Goal: Task Accomplishment & Management: Use online tool/utility

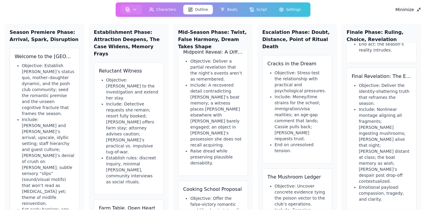
scroll to position [363, 0]
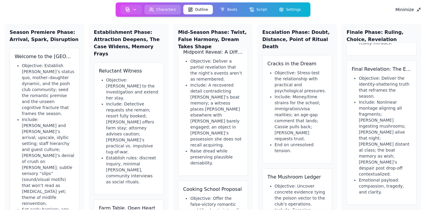
click at [159, 7] on button "Characters" at bounding box center [163, 10] width 37 height 10
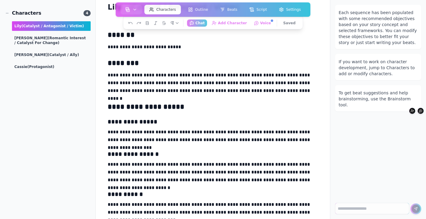
scroll to position [15, 0]
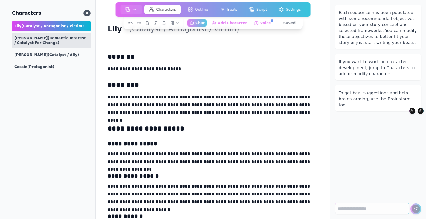
click at [43, 37] on span "(Romantic Interest / Catalyst for Change)" at bounding box center [50, 40] width 72 height 9
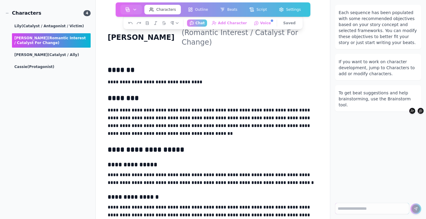
scroll to position [19, 0]
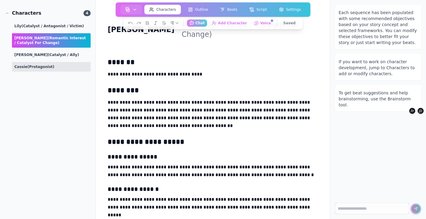
click at [44, 62] on div "[PERSON_NAME] (protagonist)" at bounding box center [51, 67] width 79 height 10
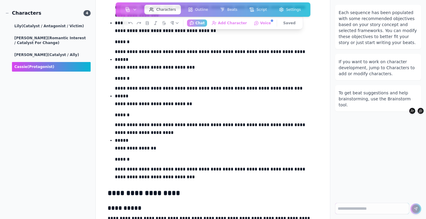
scroll to position [1022, 0]
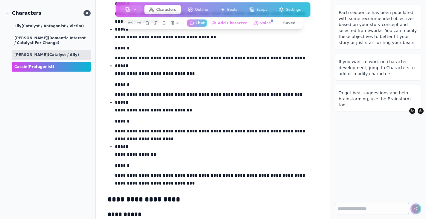
click at [48, 54] on span "(Catalyst / Ally)" at bounding box center [63, 55] width 31 height 4
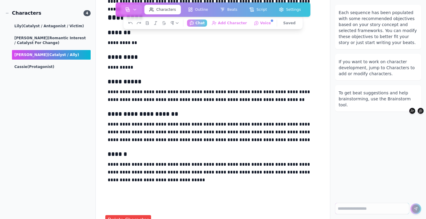
scroll to position [373, 0]
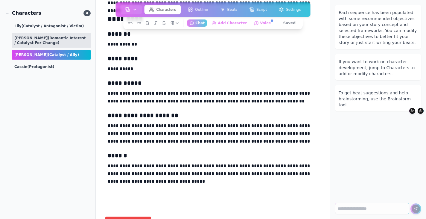
click at [53, 35] on div "[PERSON_NAME] (Romantic Interest / Catalyst for Change)" at bounding box center [51, 40] width 79 height 14
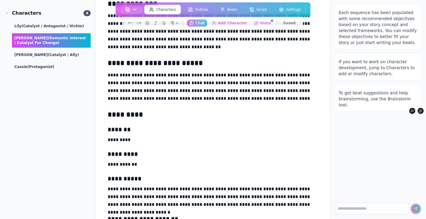
scroll to position [277, 0]
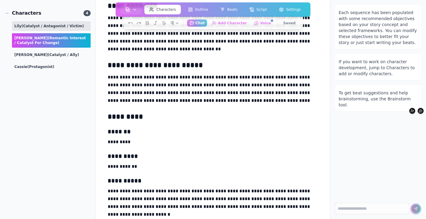
click at [39, 25] on span "(Catalyst / Antagonist / Victim)" at bounding box center [53, 26] width 63 height 4
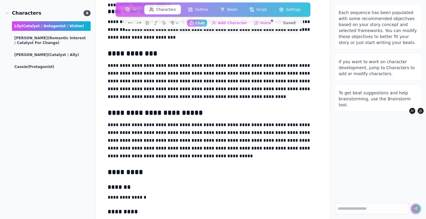
scroll to position [0, 0]
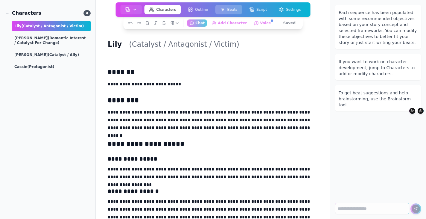
click at [224, 11] on icon at bounding box center [222, 9] width 5 height 5
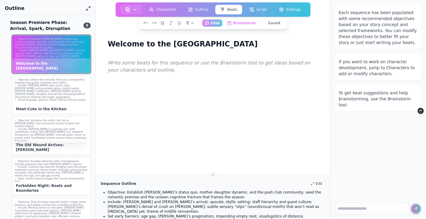
click at [71, 63] on li "Set early barriers: age gap, [PERSON_NAME]’s pragmatism, impending empty nest, …" at bounding box center [51, 67] width 73 height 9
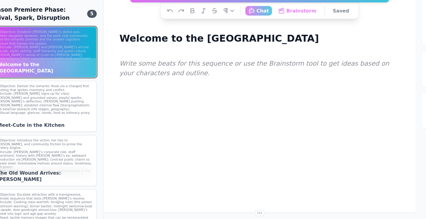
click at [102, 92] on main "Welcome to the Cotswolds Write some beats for this sequence or use the Brainsto…" at bounding box center [213, 87] width 235 height 174
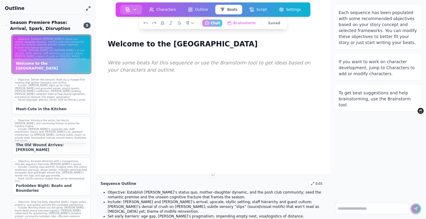
click at [134, 7] on icon "button" at bounding box center [135, 9] width 5 height 5
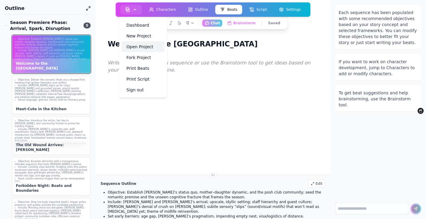
click at [135, 47] on link "Open Project" at bounding box center [143, 46] width 43 height 11
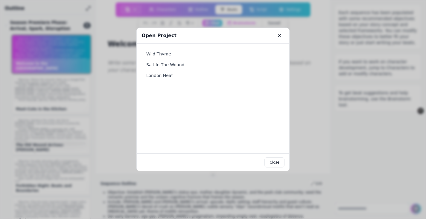
click at [279, 35] on icon "Close" at bounding box center [279, 35] width 2 height 2
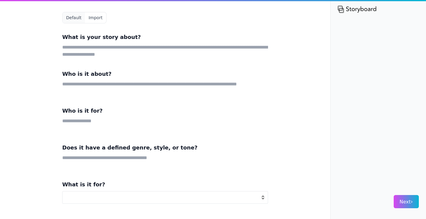
select select "**"
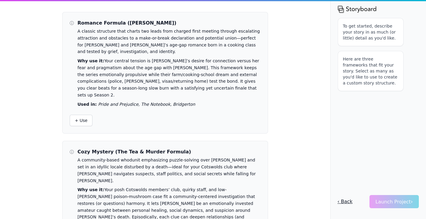
click at [345, 203] on button "‹ Back" at bounding box center [345, 201] width 15 height 13
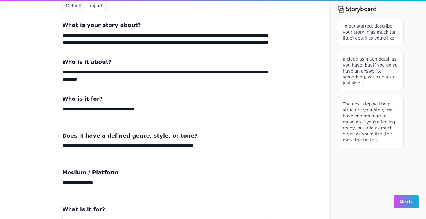
scroll to position [32, 0]
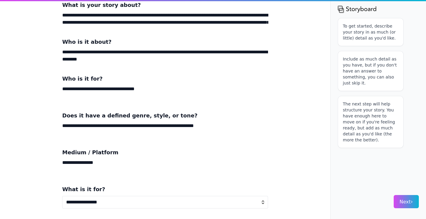
click at [263, 201] on select "**********" at bounding box center [165, 202] width 206 height 13
select select "*"
click at [62, 196] on select "**********" at bounding box center [165, 202] width 206 height 13
click at [398, 203] on button "Next ›" at bounding box center [406, 201] width 25 height 13
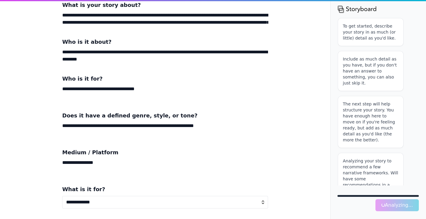
scroll to position [7, 0]
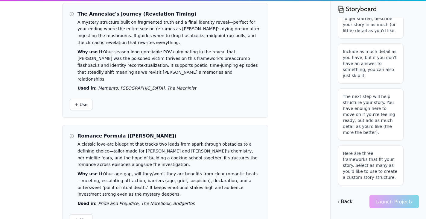
scroll to position [136, 0]
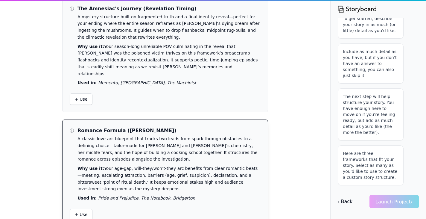
click at [205, 194] on p "Used in: Pride and Prejudice, The Notebook, Bridgerton" at bounding box center [168, 197] width 183 height 7
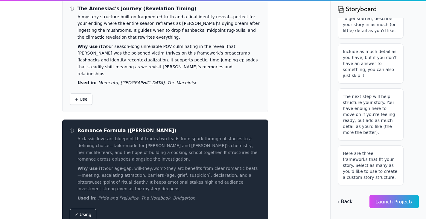
click at [381, 199] on span "Launch Project ›" at bounding box center [394, 202] width 37 height 6
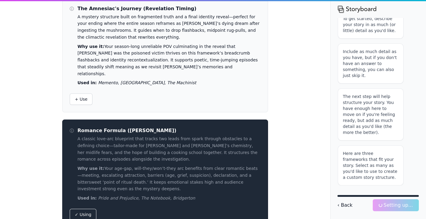
scroll to position [40, 0]
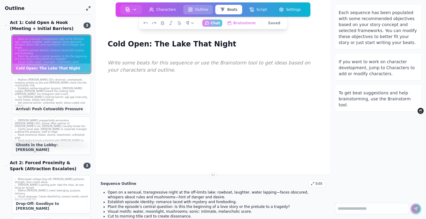
click at [200, 8] on button "Outline" at bounding box center [198, 10] width 30 height 10
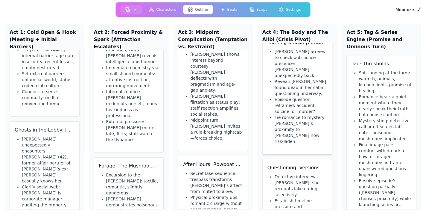
scroll to position [14, 0]
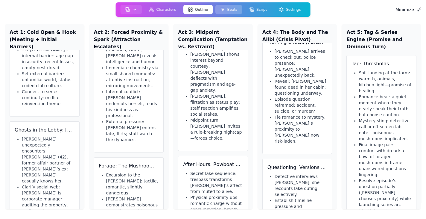
click at [227, 10] on button "Beats" at bounding box center [228, 10] width 27 height 10
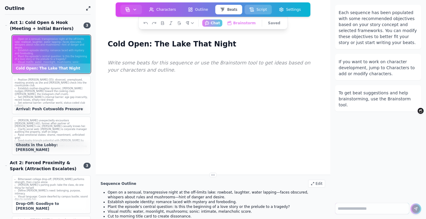
click at [258, 11] on button "Script" at bounding box center [257, 10] width 27 height 10
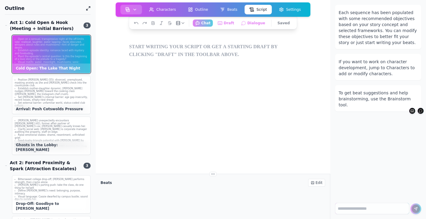
click at [136, 8] on icon "button" at bounding box center [135, 9] width 5 height 5
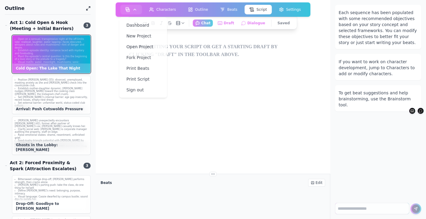
click at [225, 120] on div at bounding box center [213, 140] width 172 height 219
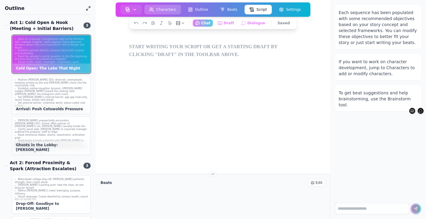
click at [171, 9] on button "Characters" at bounding box center [163, 10] width 37 height 10
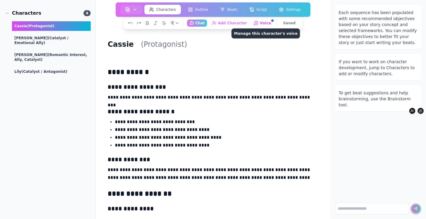
click at [259, 24] on button "Voice Manage this character's voice" at bounding box center [262, 22] width 23 height 7
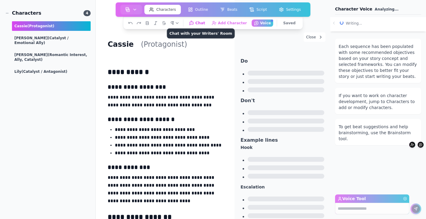
click at [204, 22] on button "Chat Chat with your Writers' Room" at bounding box center [196, 22] width 21 height 7
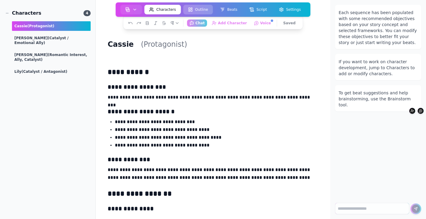
click at [202, 10] on button "Outline" at bounding box center [198, 10] width 30 height 10
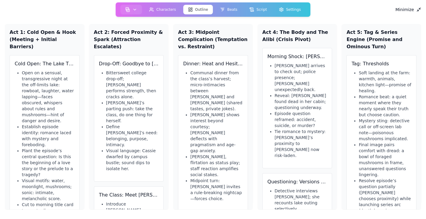
click at [417, 11] on line at bounding box center [417, 10] width 1 height 1
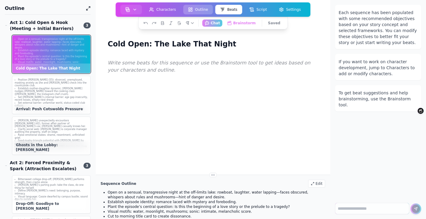
click at [201, 9] on button "Outline" at bounding box center [198, 10] width 30 height 10
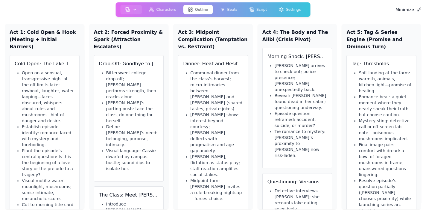
click at [419, 9] on line at bounding box center [419, 8] width 1 height 1
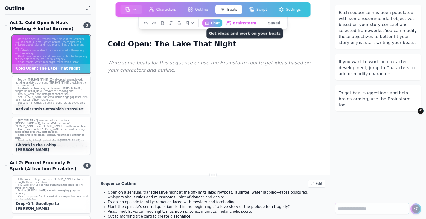
click at [239, 22] on button "Brainstorm Get ideas and work on your beats" at bounding box center [241, 22] width 35 height 7
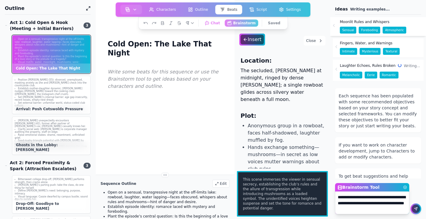
type textarea "**********"
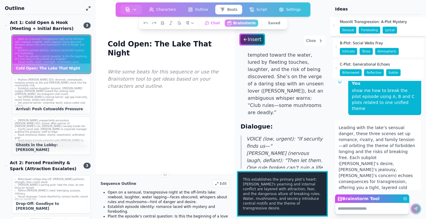
scroll to position [101, 0]
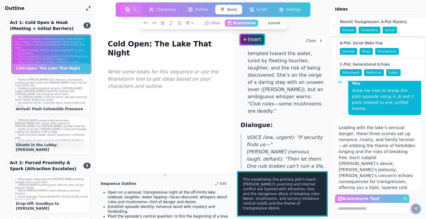
click at [296, 186] on span "This establishes the primary plot’s heart: [PERSON_NAME]'s yearning and interna…" at bounding box center [282, 194] width 79 height 34
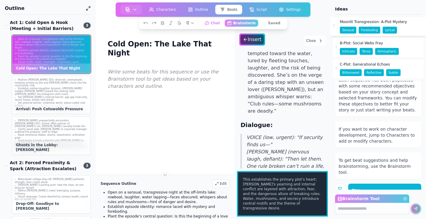
scroll to position [0, 0]
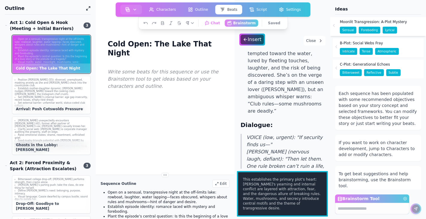
click at [334, 25] on icon at bounding box center [334, 25] width 5 height 5
click at [336, 45] on icon at bounding box center [335, 46] width 5 height 5
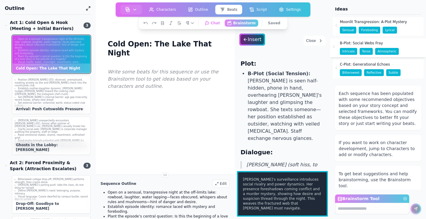
scroll to position [31, 0]
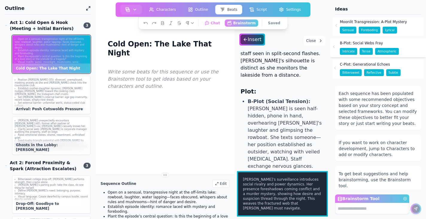
click at [337, 68] on icon at bounding box center [335, 68] width 5 height 5
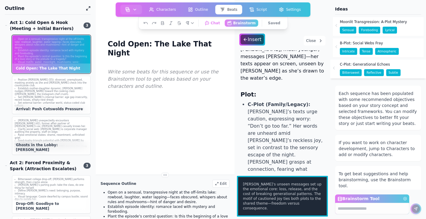
scroll to position [0, 0]
